Goal: Task Accomplishment & Management: Use online tool/utility

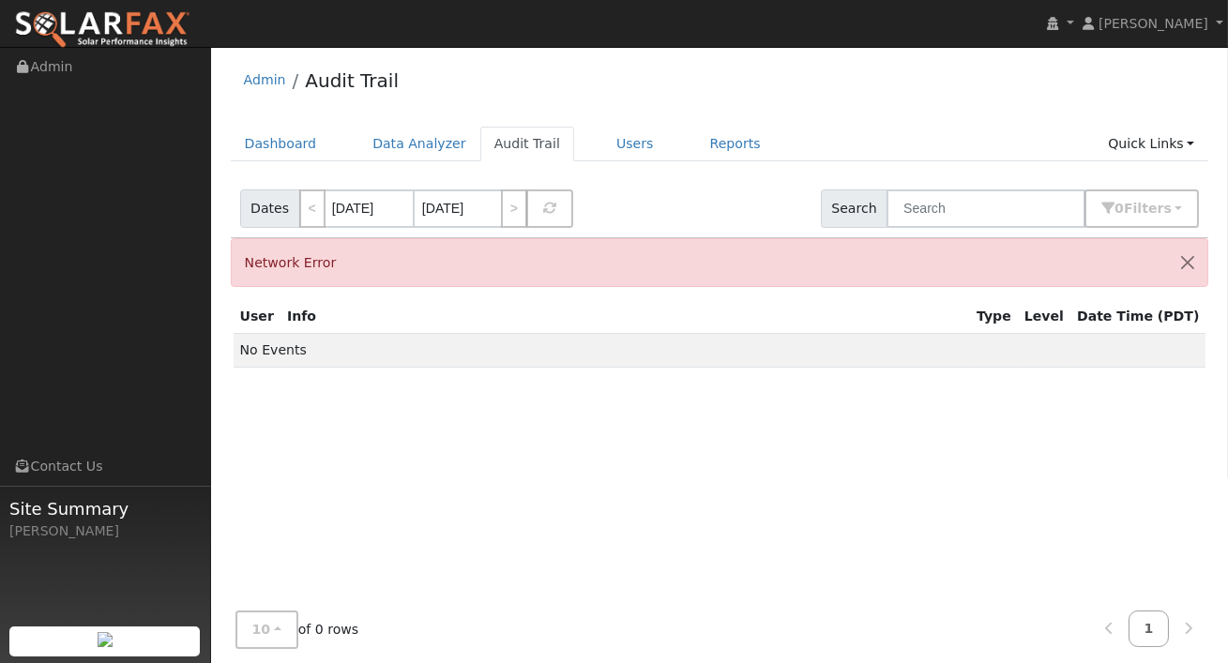
click at [611, 302] on div "User Info Type Level Date Time (PDT) No Events" at bounding box center [720, 499] width 979 height 398
click at [286, 130] on link "Dashboard" at bounding box center [281, 144] width 100 height 35
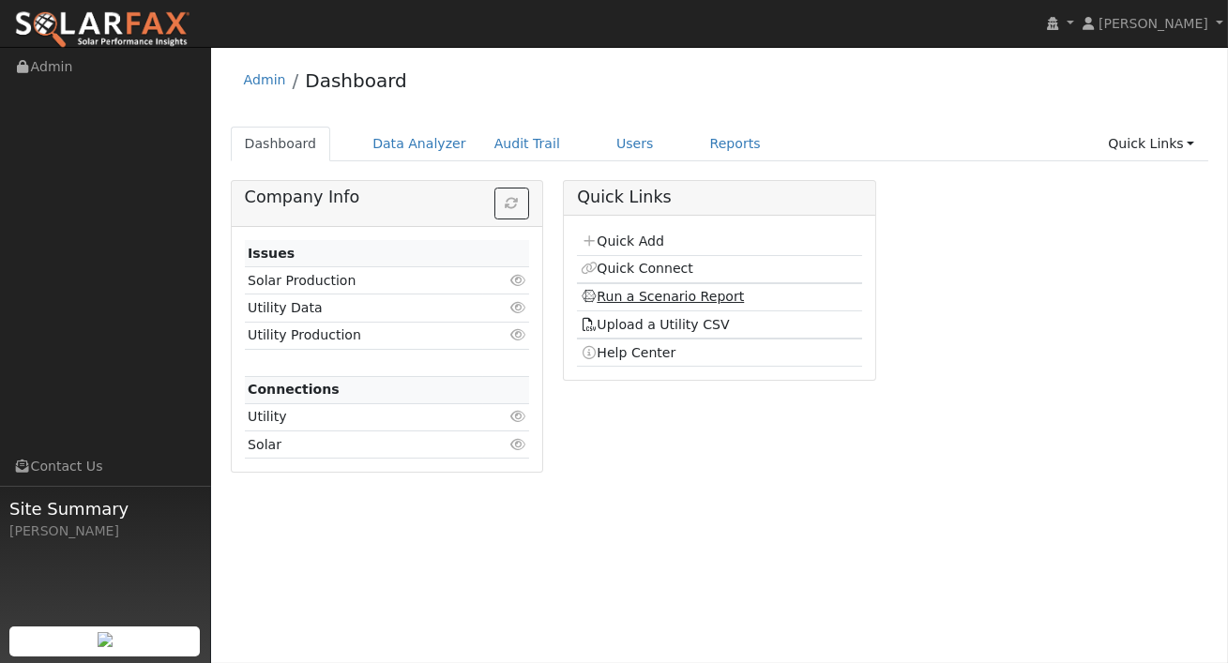
click at [634, 296] on link "Run a Scenario Report" at bounding box center [663, 296] width 164 height 15
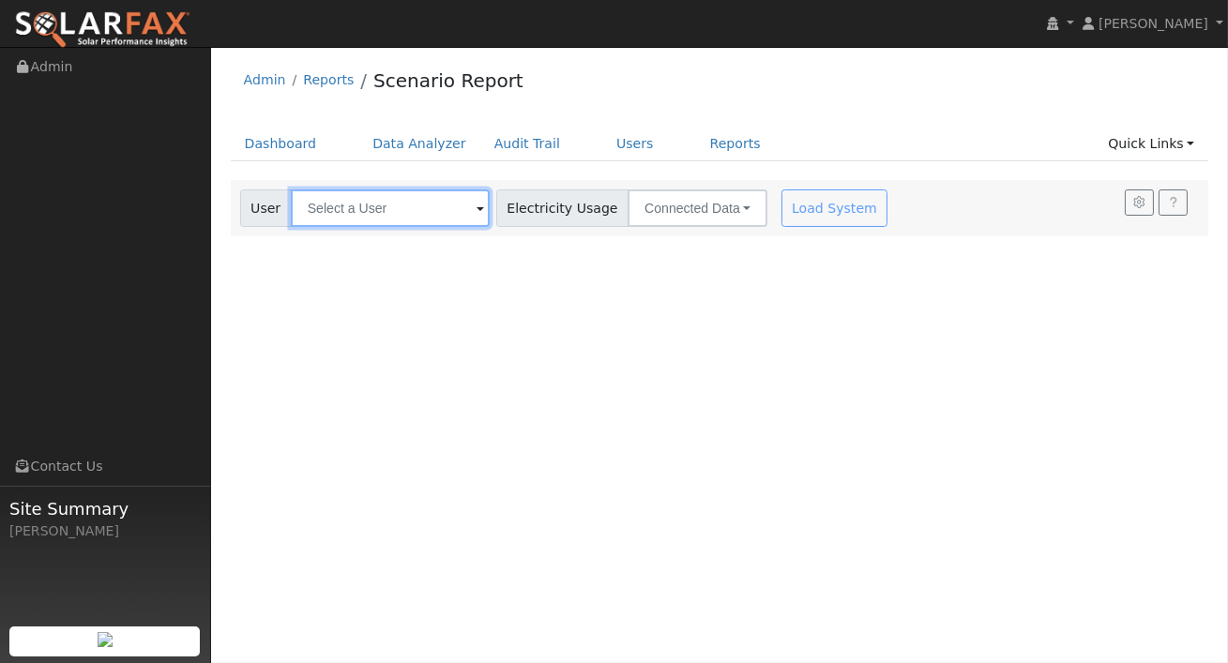
click at [431, 198] on input "text" at bounding box center [390, 209] width 199 height 38
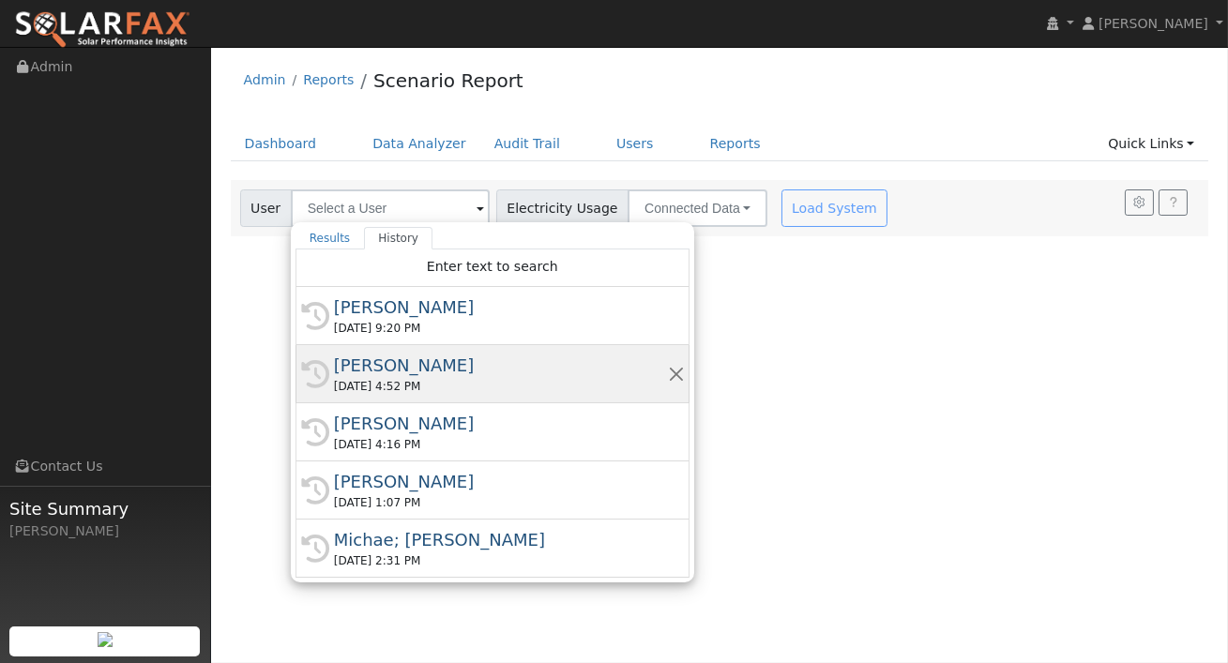
click at [408, 361] on div "Amy Flemming" at bounding box center [501, 365] width 334 height 25
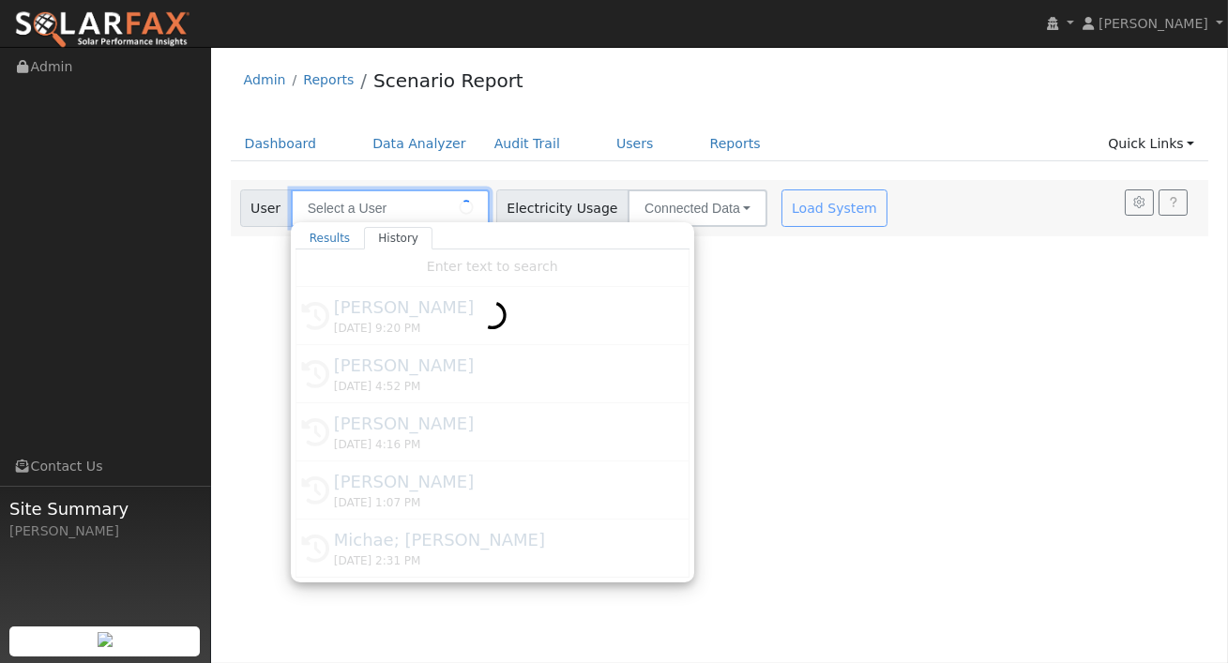
type input "Amy Flemming"
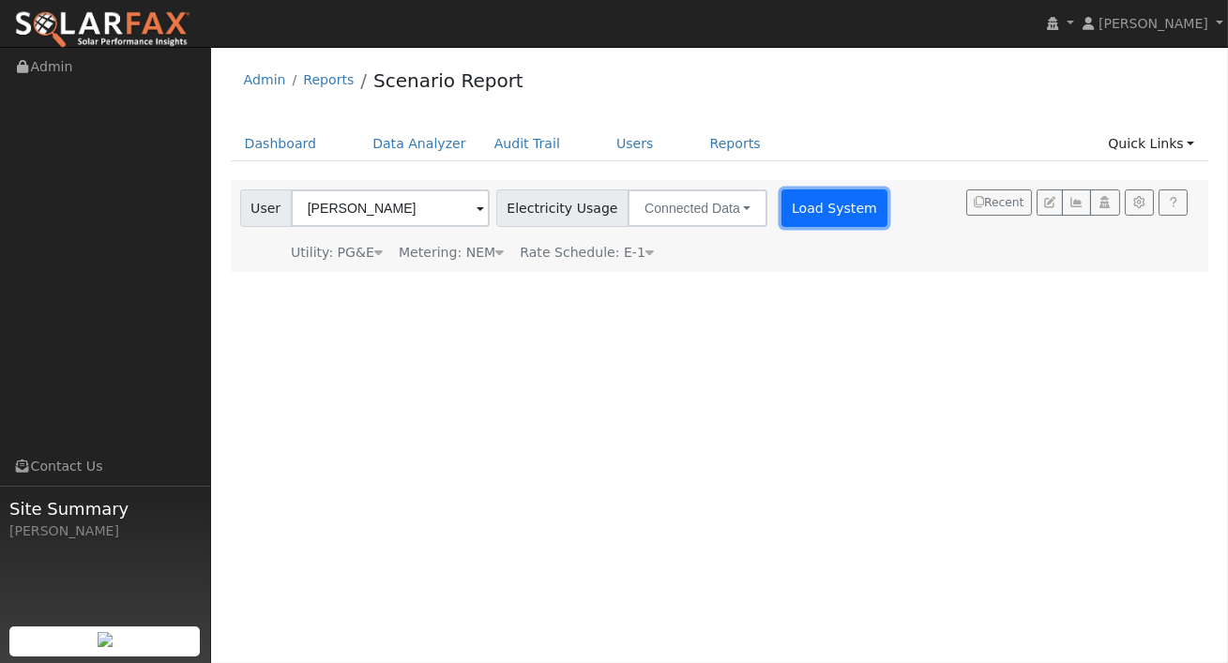
click at [793, 218] on button "Load System" at bounding box center [835, 209] width 107 height 38
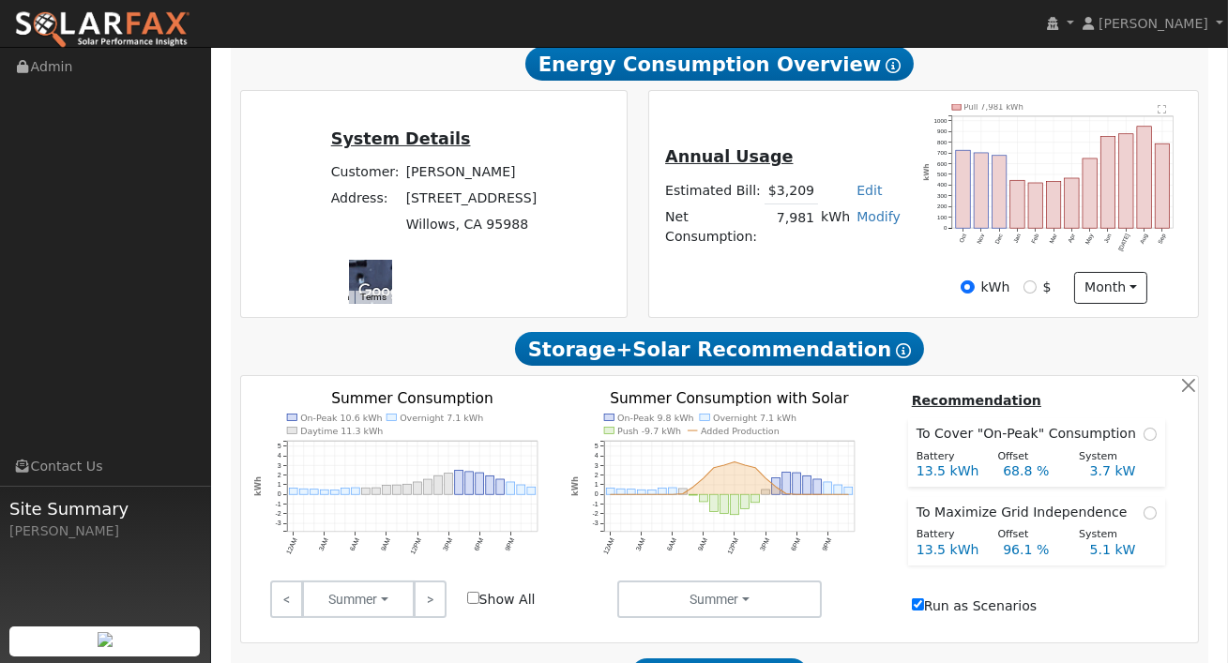
scroll to position [512, 0]
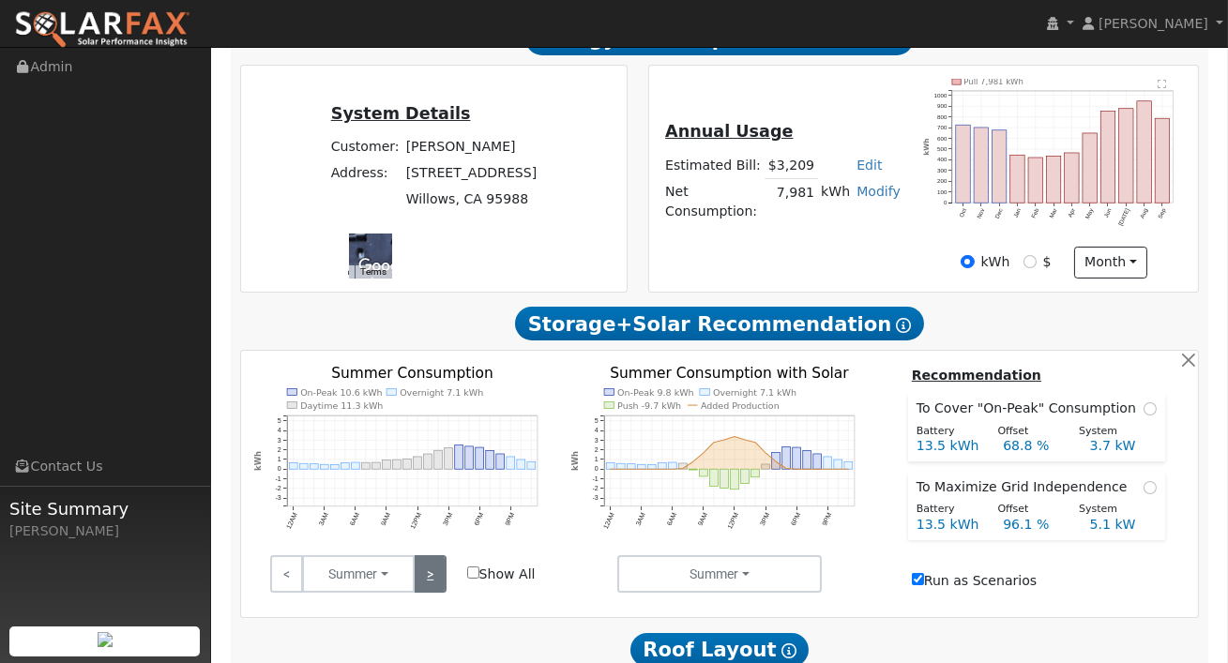
click at [433, 578] on link ">" at bounding box center [430, 574] width 33 height 38
click at [432, 578] on link ">" at bounding box center [430, 574] width 33 height 38
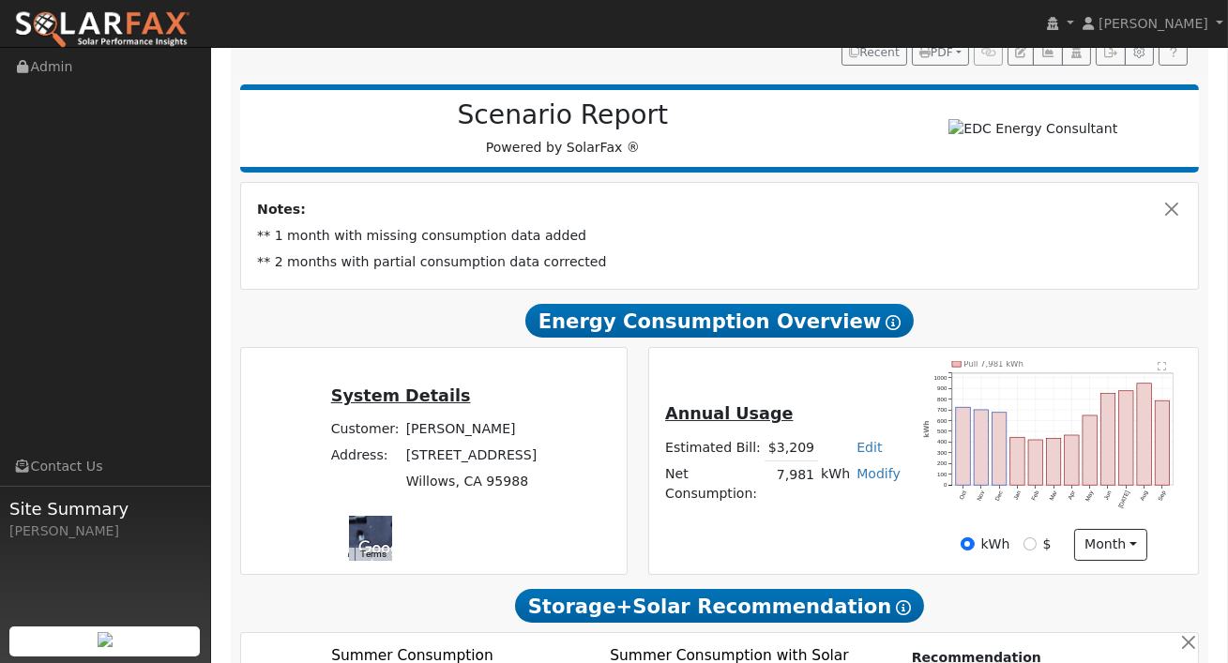
scroll to position [0, 0]
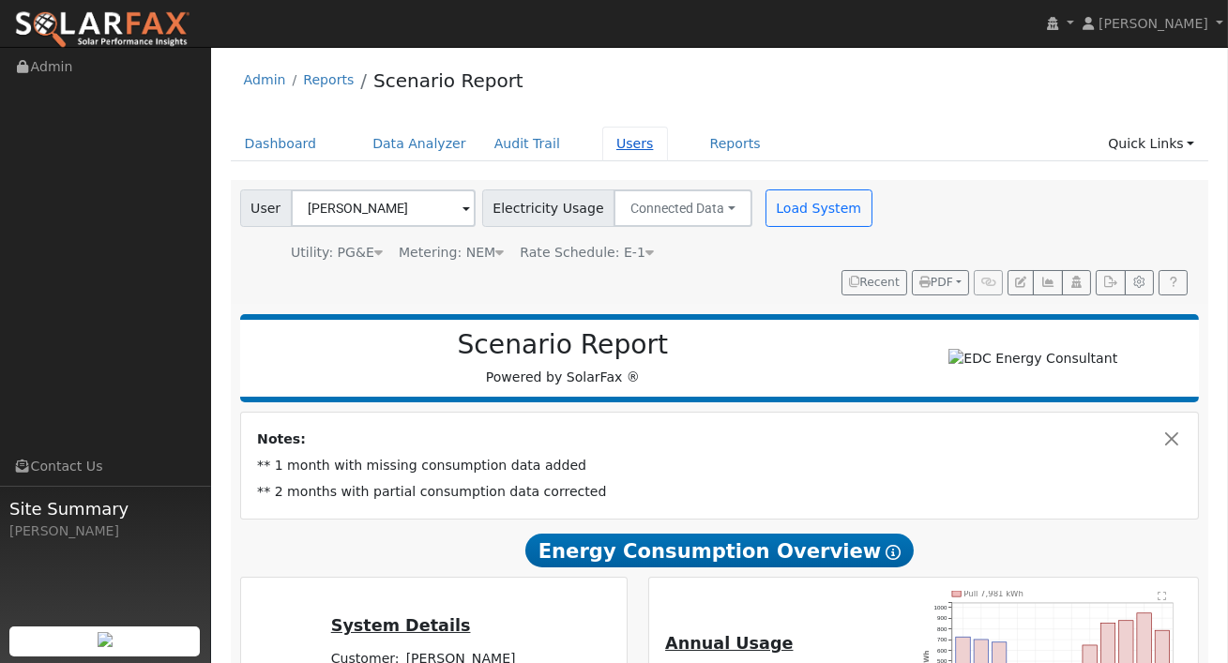
click at [610, 150] on link "Users" at bounding box center [635, 144] width 66 height 35
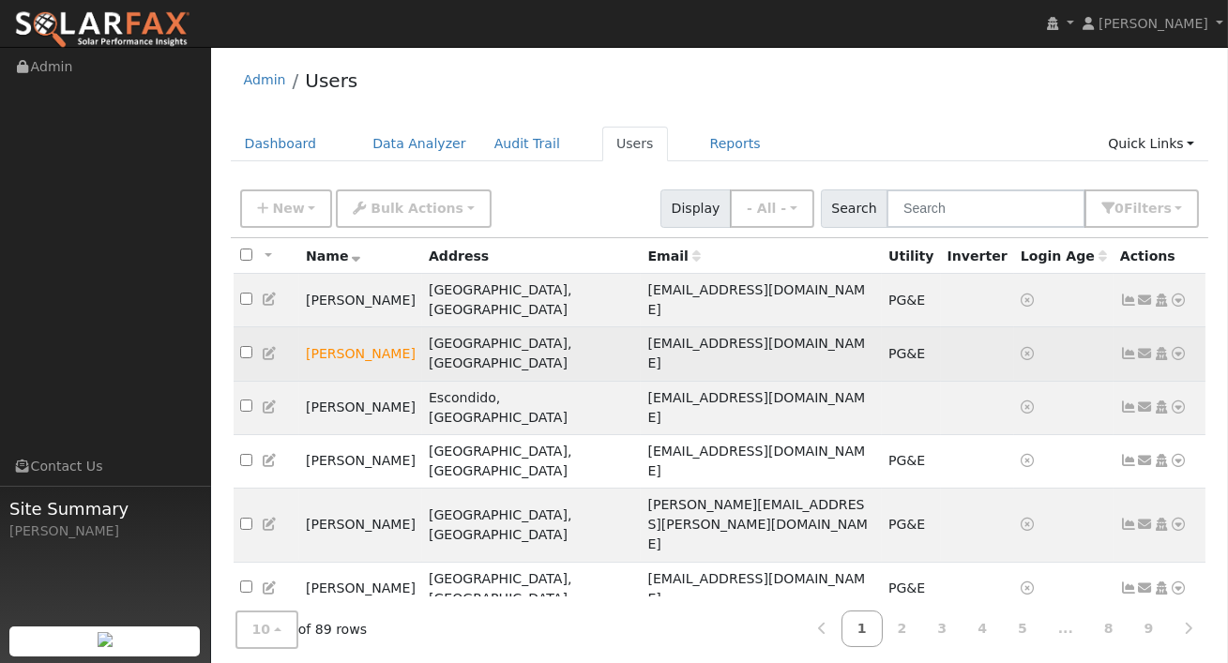
click at [1179, 347] on icon at bounding box center [1179, 353] width 17 height 13
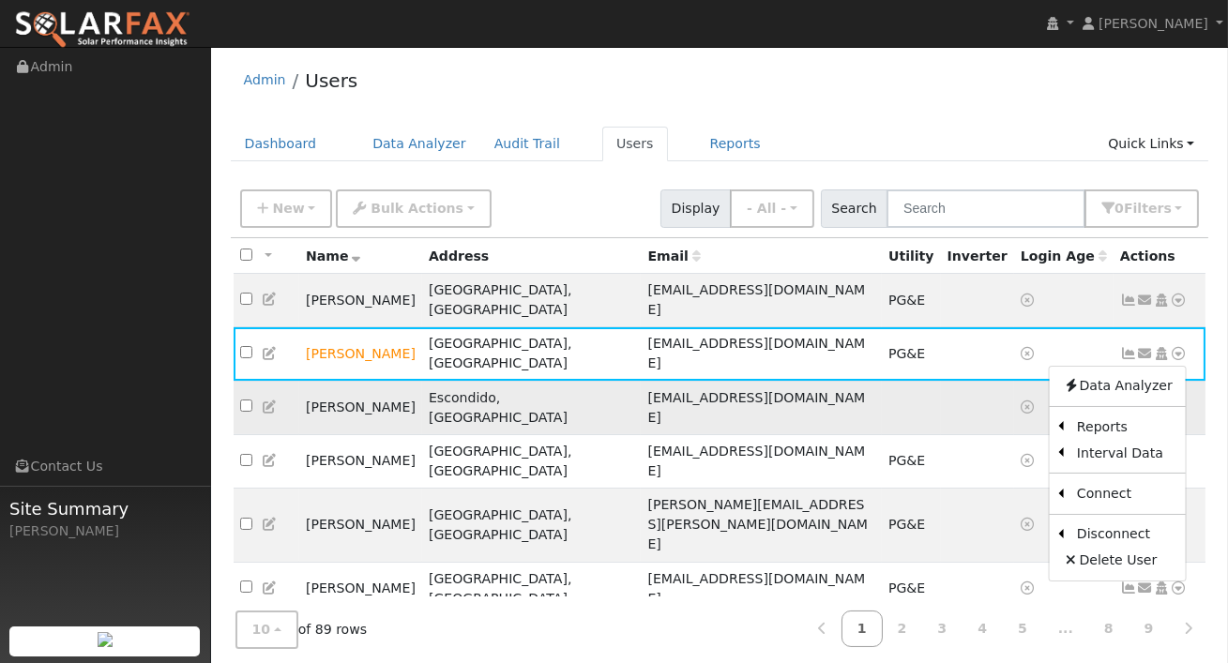
click at [942, 381] on td at bounding box center [977, 407] width 73 height 53
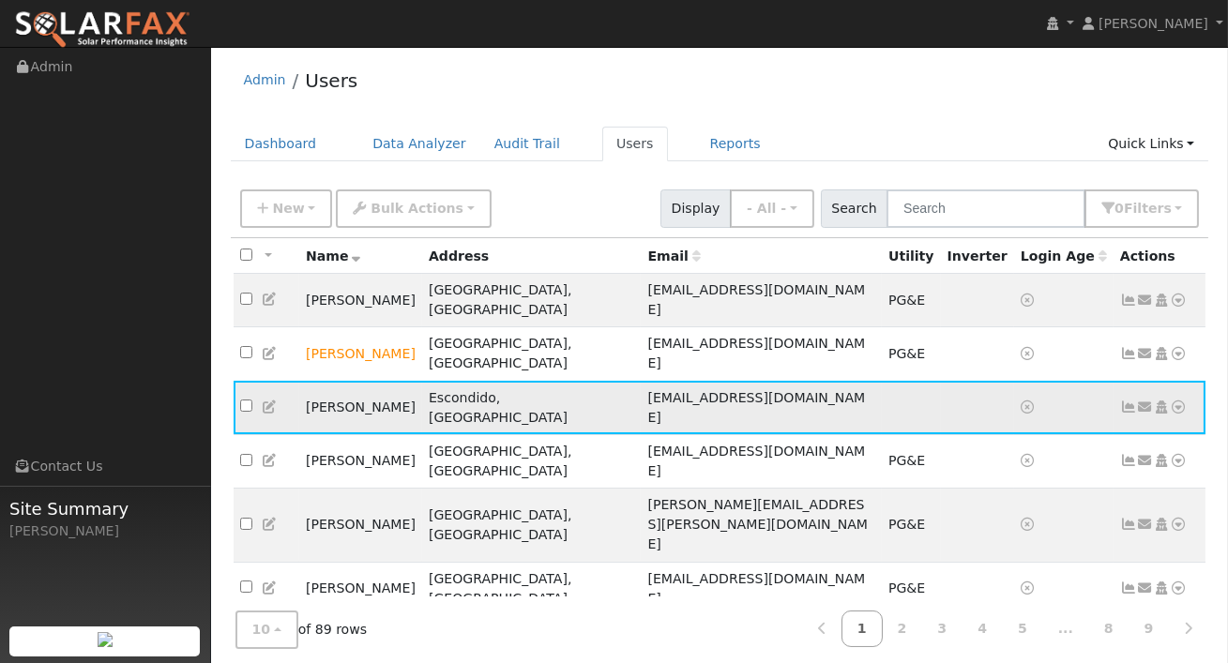
click at [1178, 401] on icon at bounding box center [1179, 407] width 17 height 13
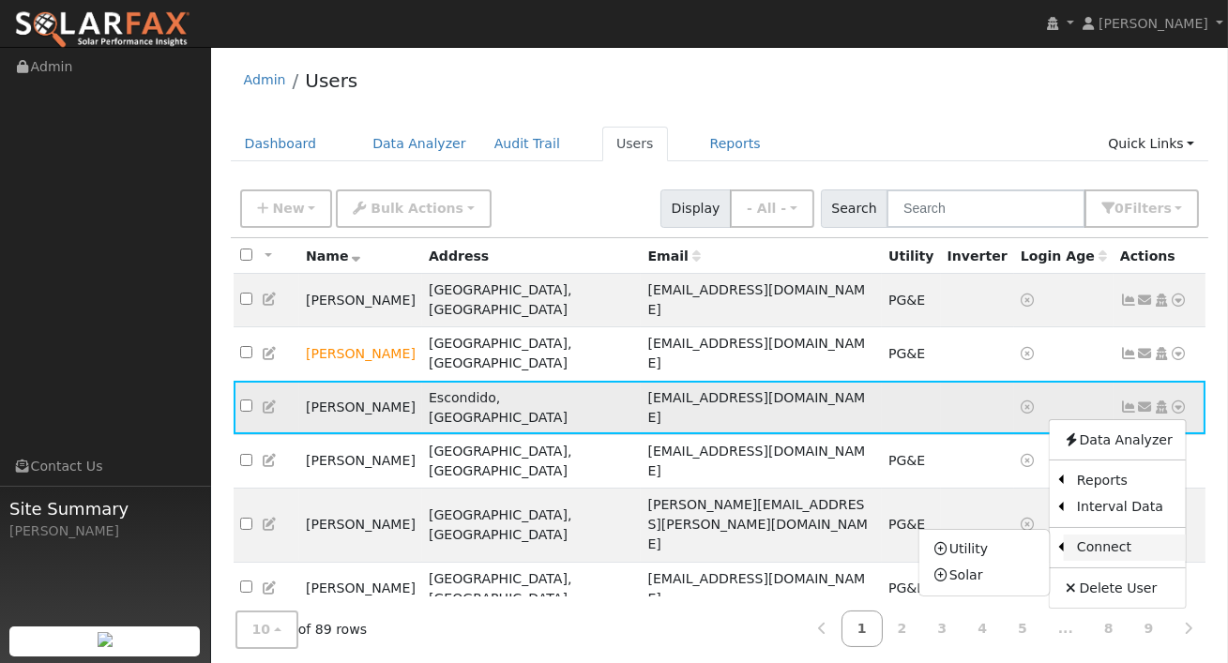
click at [1090, 535] on link "Connect" at bounding box center [1125, 548] width 122 height 26
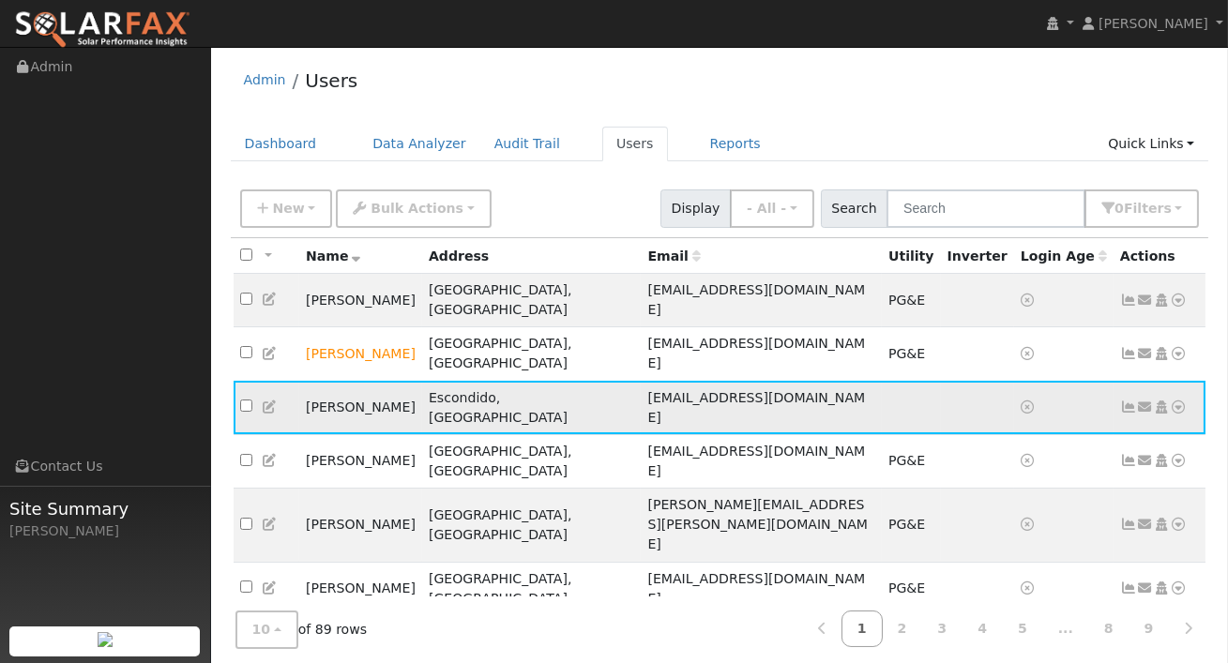
click at [1177, 401] on icon at bounding box center [1179, 407] width 17 height 13
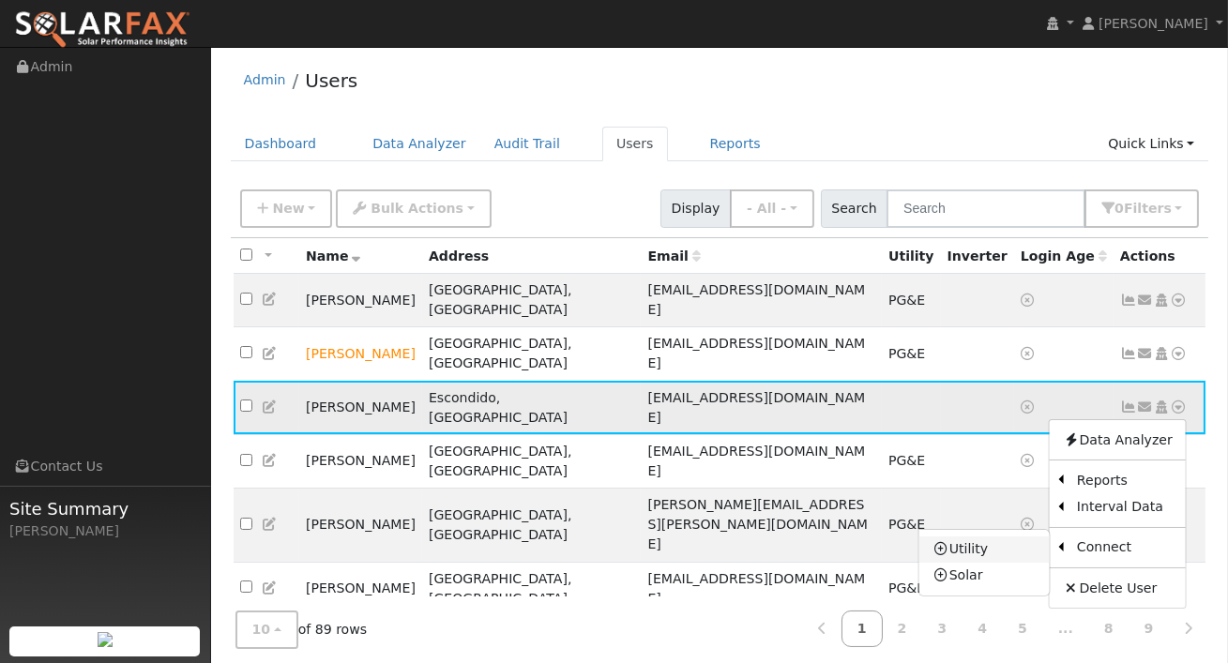
click at [980, 537] on link "Utility" at bounding box center [984, 550] width 130 height 26
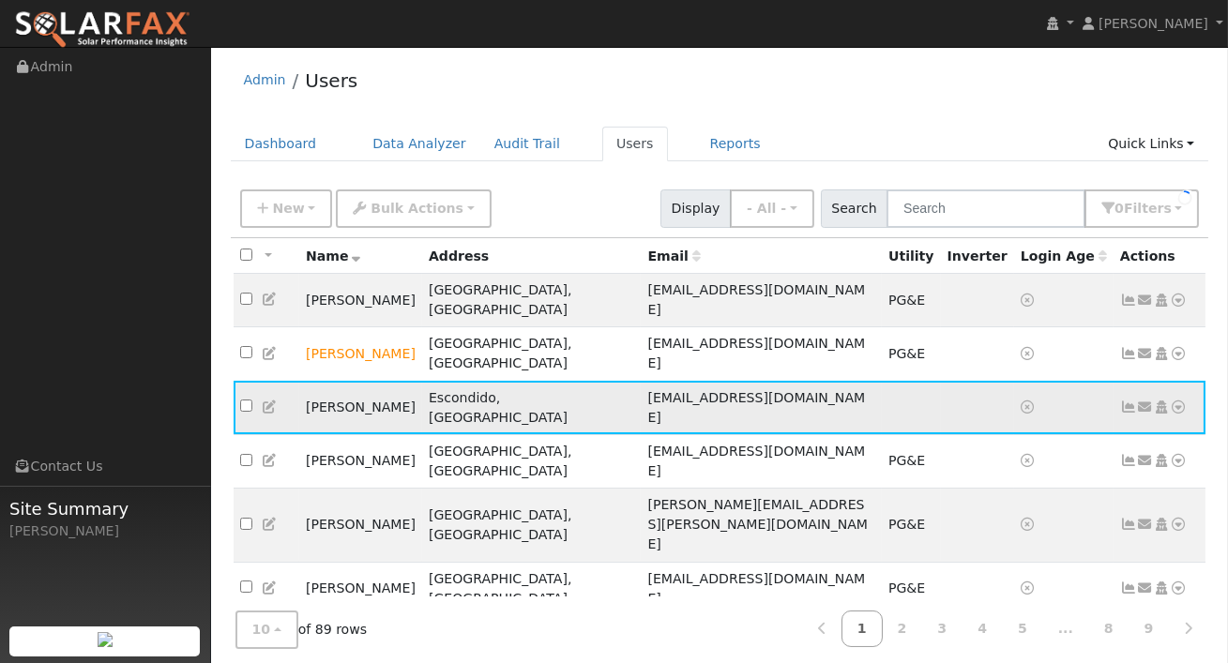
click at [1185, 401] on icon at bounding box center [1179, 407] width 17 height 13
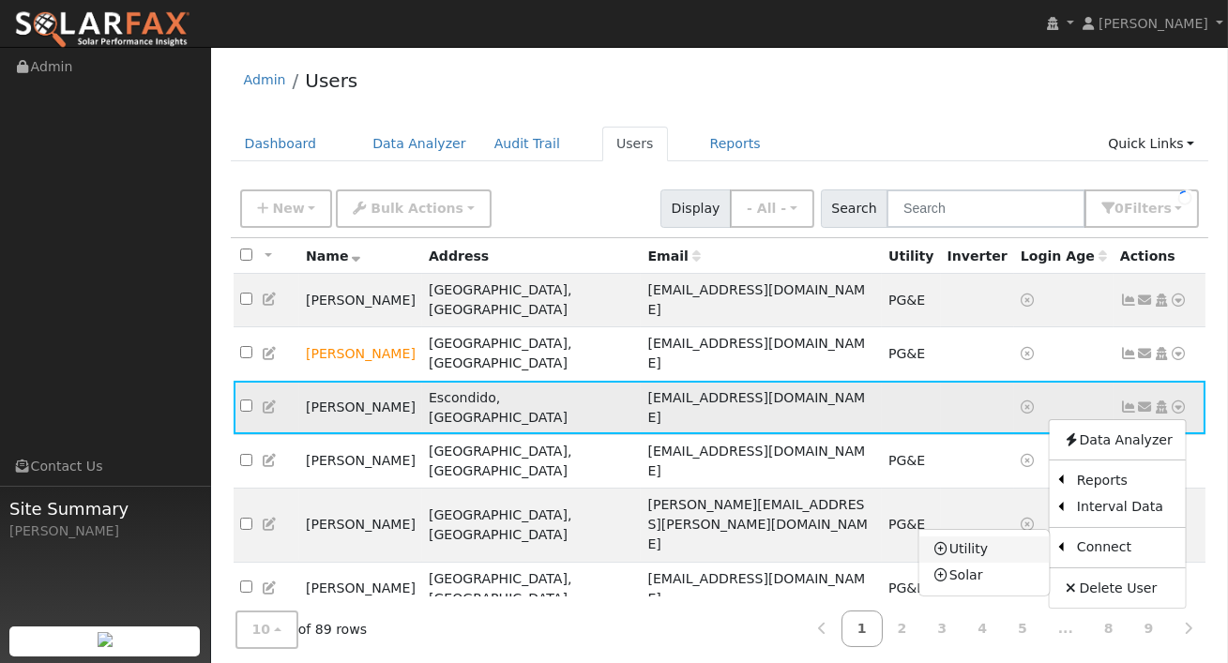
click at [984, 537] on link "Utility" at bounding box center [984, 550] width 130 height 26
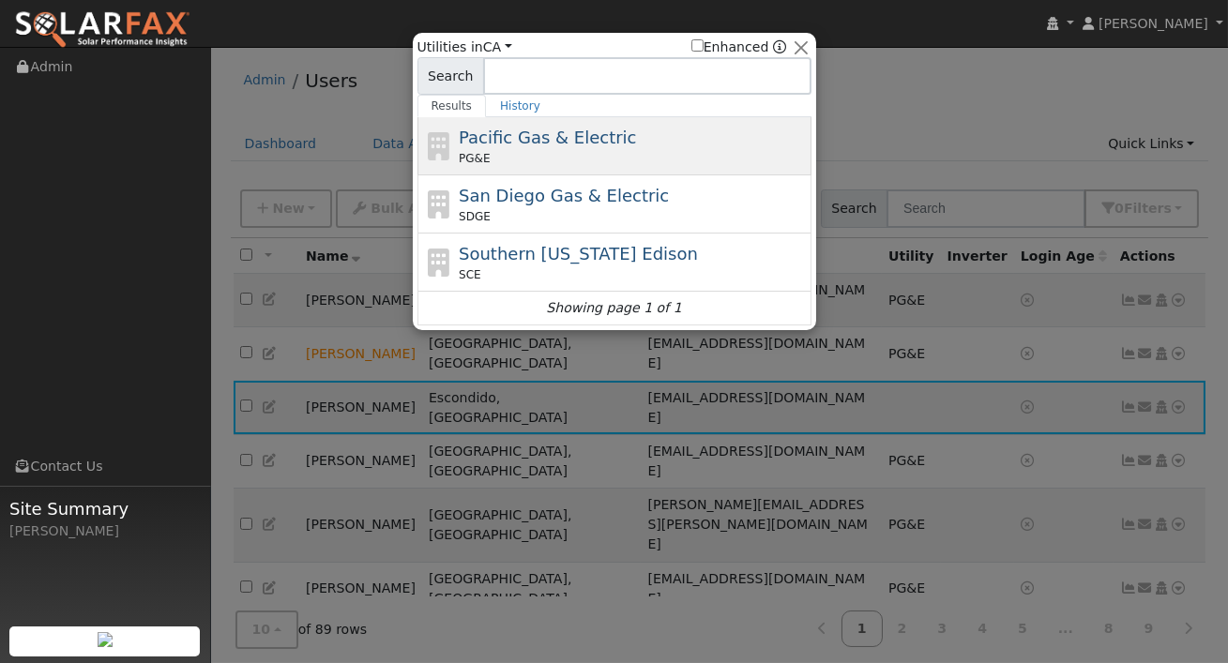
click at [637, 154] on div "PG&E" at bounding box center [633, 158] width 348 height 17
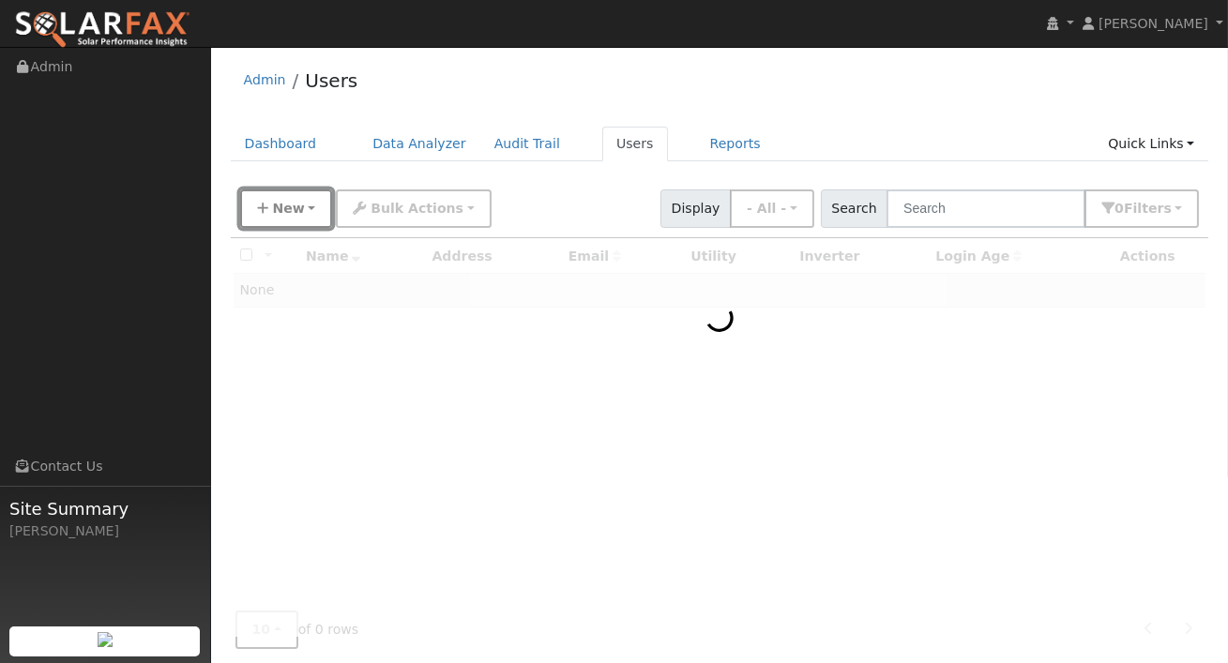
click at [314, 212] on button "New" at bounding box center [286, 209] width 93 height 38
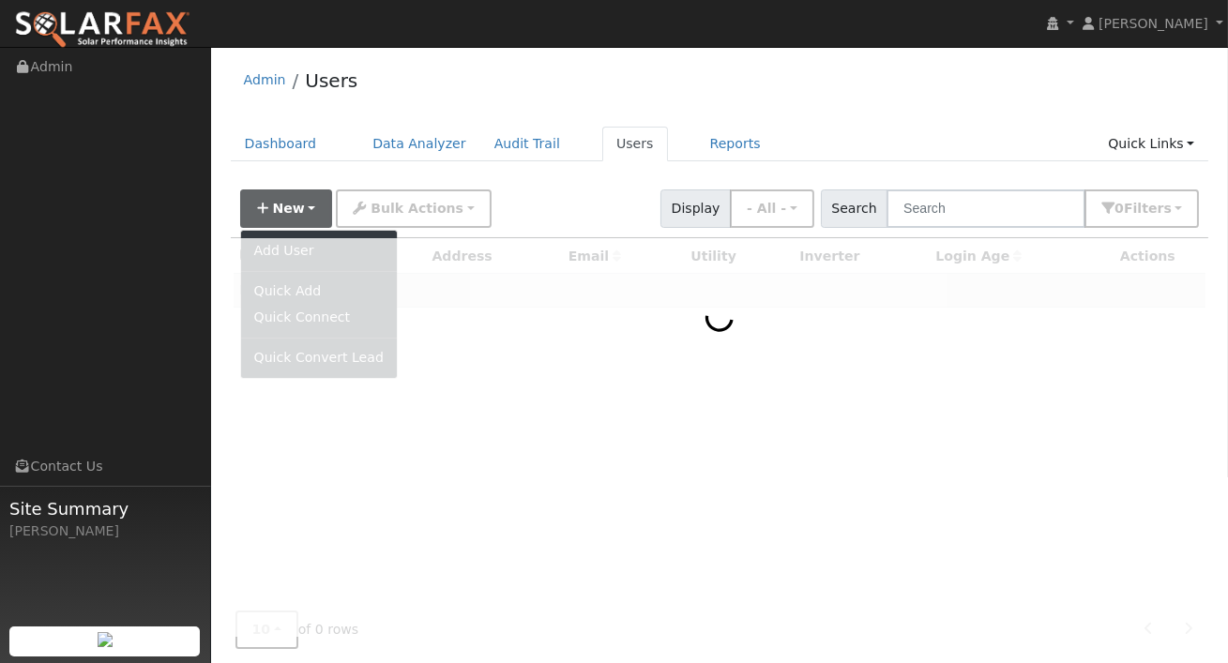
click at [758, 377] on div at bounding box center [720, 437] width 979 height 398
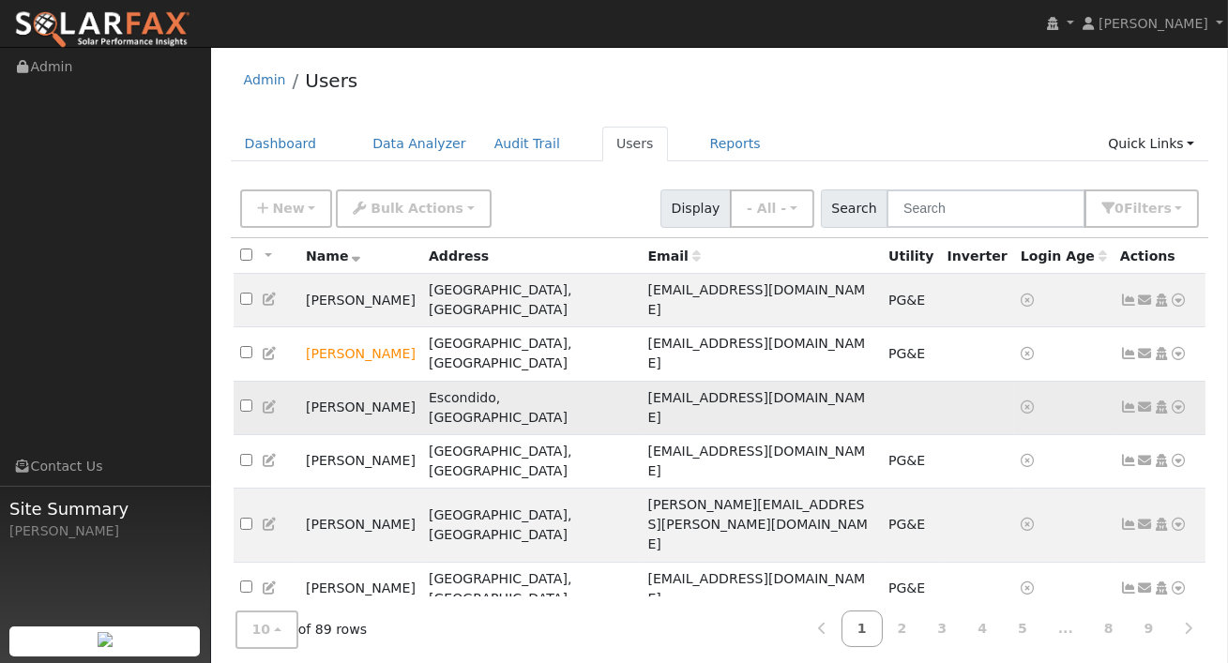
click at [1183, 401] on icon at bounding box center [1179, 407] width 17 height 13
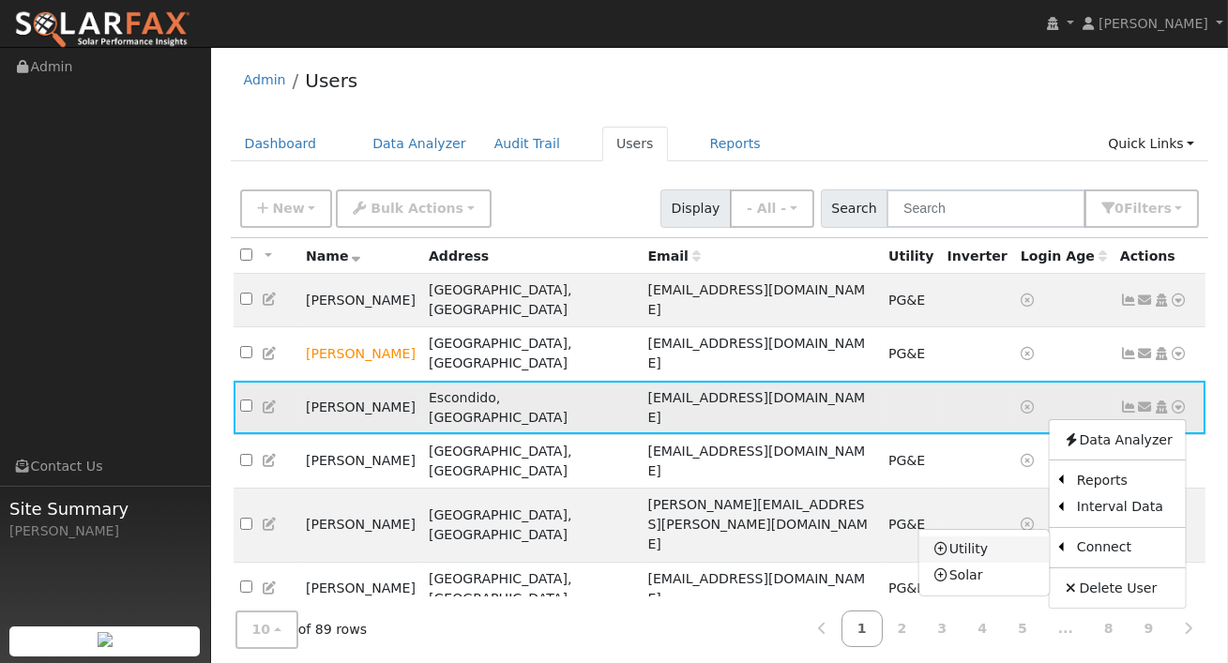
click at [983, 537] on link "Utility" at bounding box center [984, 550] width 130 height 26
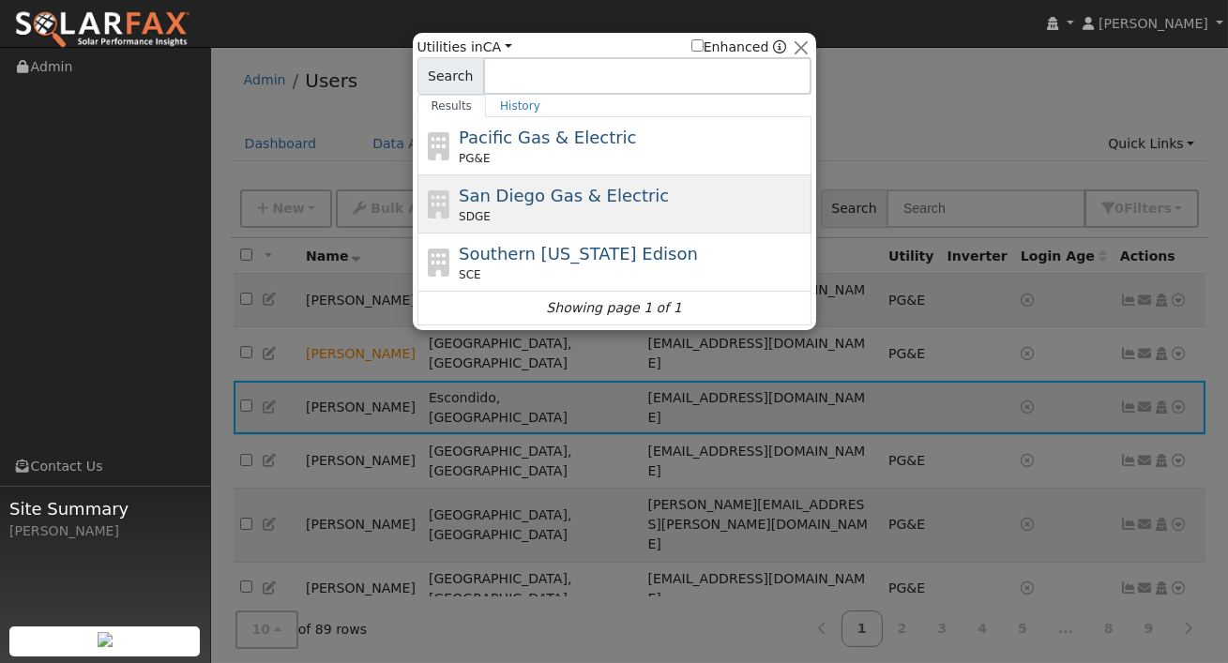
click at [608, 202] on span "San Diego Gas & Electric" at bounding box center [564, 196] width 210 height 20
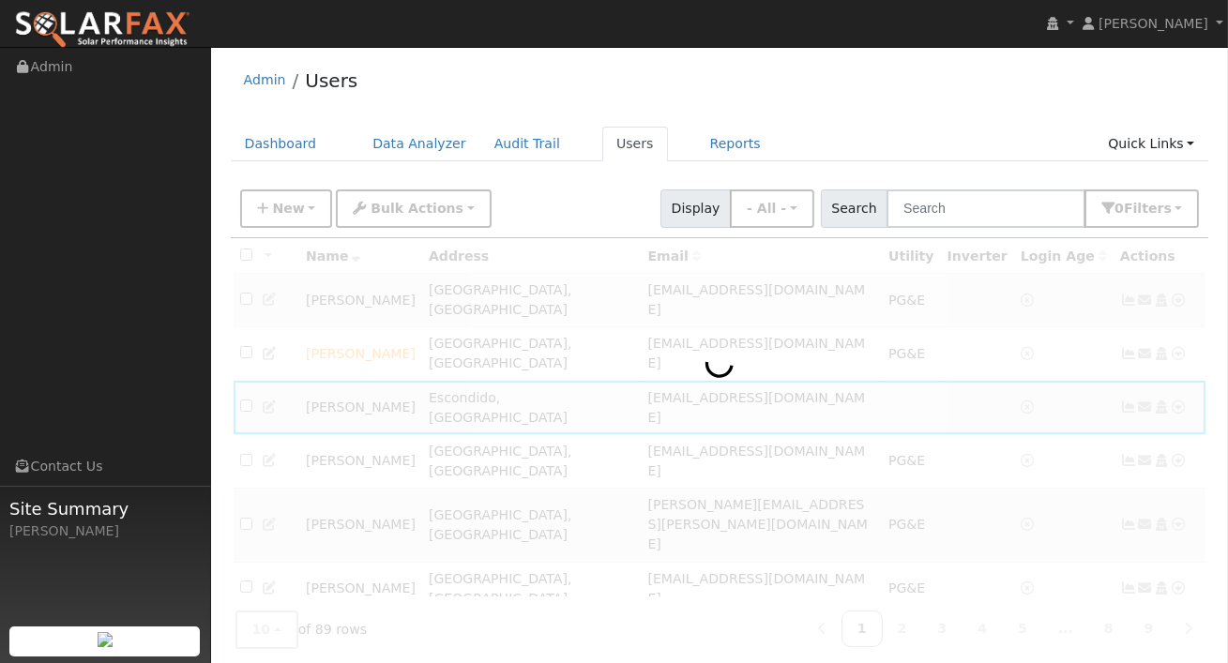
click at [1082, 372] on div at bounding box center [720, 552] width 979 height 629
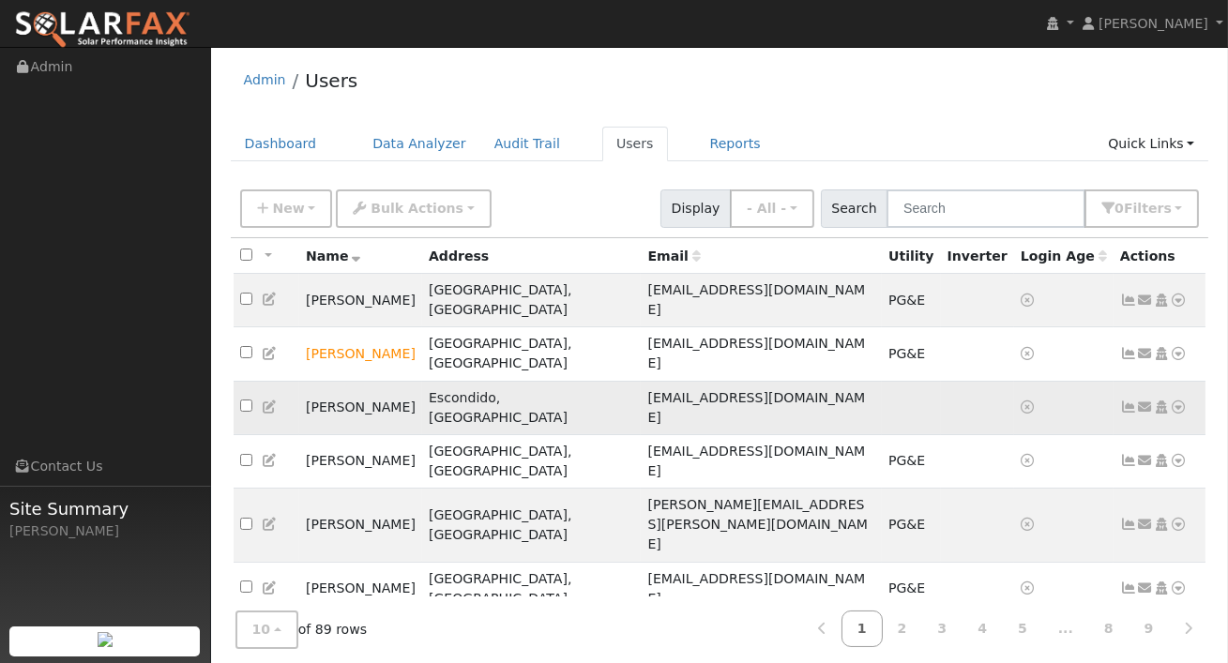
click at [1146, 401] on icon at bounding box center [1145, 407] width 17 height 13
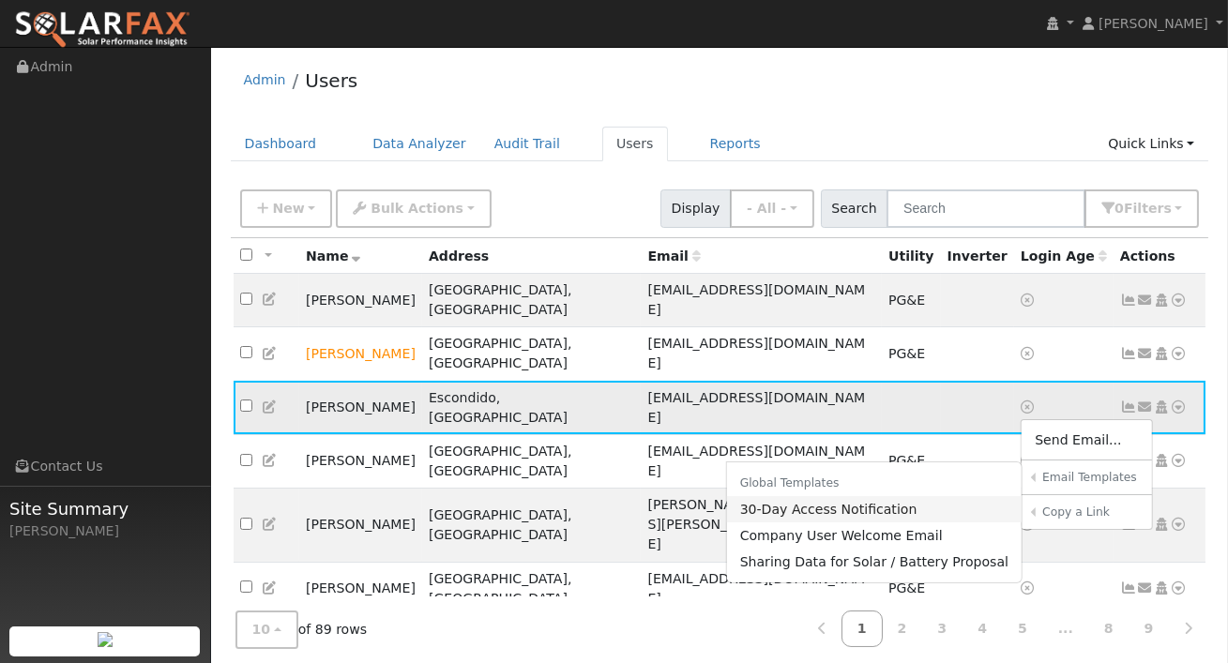
click at [918, 496] on link "30-Day Access Notification" at bounding box center [875, 509] width 296 height 26
